Goal: Information Seeking & Learning: Learn about a topic

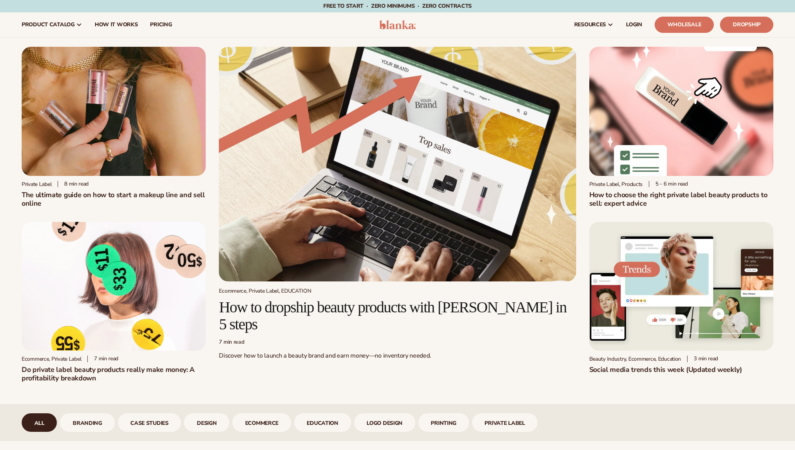
click at [35, 116] on img at bounding box center [114, 111] width 184 height 129
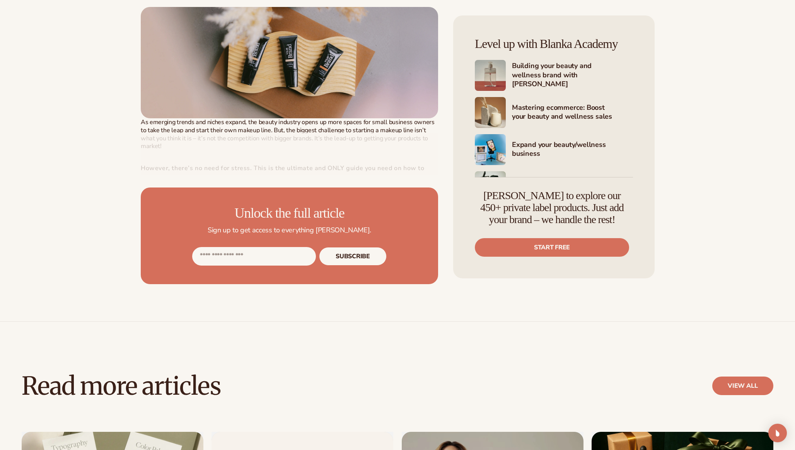
scroll to position [370, 0]
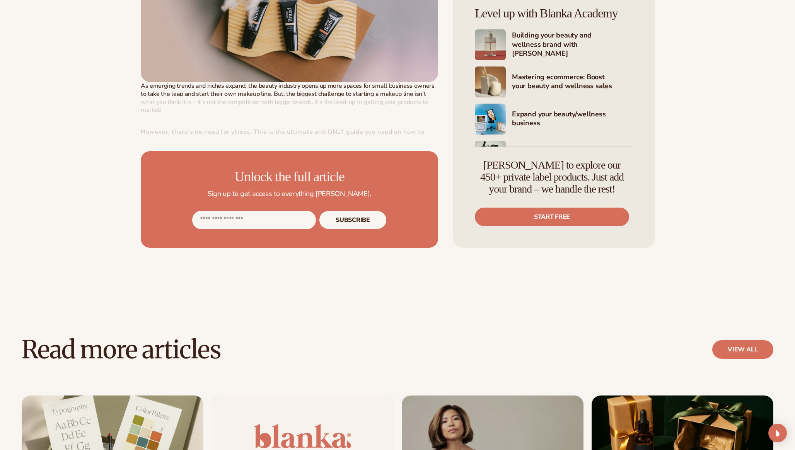
click at [290, 221] on input "Email address" at bounding box center [254, 220] width 124 height 19
click at [381, 133] on div at bounding box center [289, 117] width 297 height 43
drag, startPoint x: 487, startPoint y: 163, endPoint x: 538, endPoint y: 182, distance: 54.8
click at [538, 182] on h4 "Join Blanka to explore our 450+ private label products. Just add your brand – w…" at bounding box center [552, 177] width 154 height 36
click at [549, 187] on h4 "Join Blanka to explore our 450+ private label products. Just add your brand – w…" at bounding box center [552, 177] width 154 height 36
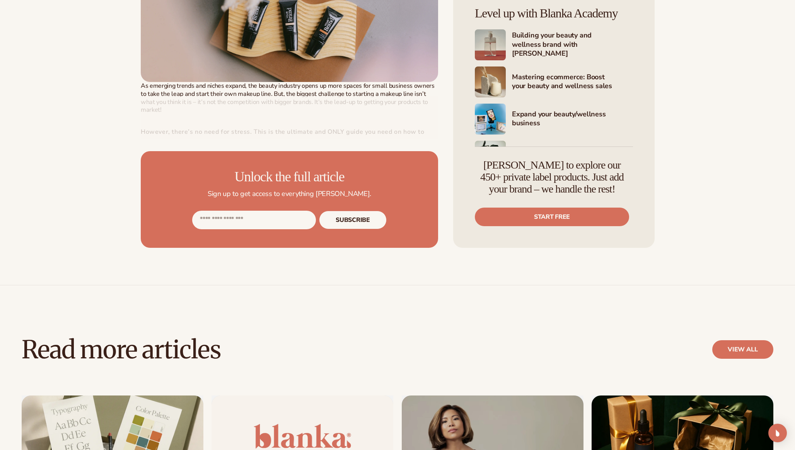
click at [397, 140] on div "Do you dream of how to create your own makeup line but don’t know where to star…" at bounding box center [289, 95] width 297 height 306
click at [629, 119] on h4 "Expand your beauty/wellness business" at bounding box center [572, 119] width 121 height 19
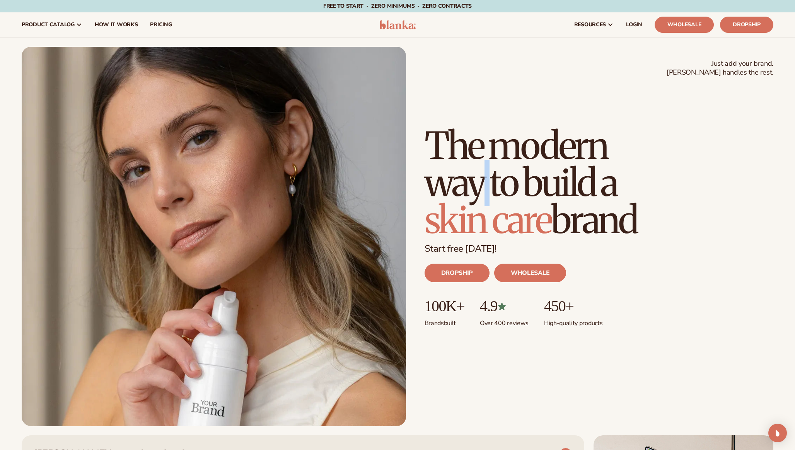
click at [461, 186] on h1 "The modern way to build a skin care brand" at bounding box center [549, 182] width 248 height 111
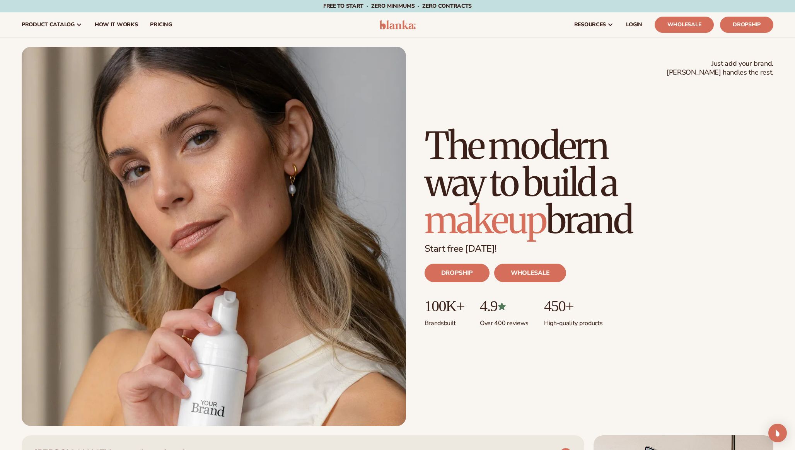
click at [468, 142] on h1 "The modern way to build a makeup brand" at bounding box center [549, 182] width 248 height 111
